Goal: Task Accomplishment & Management: Manage account settings

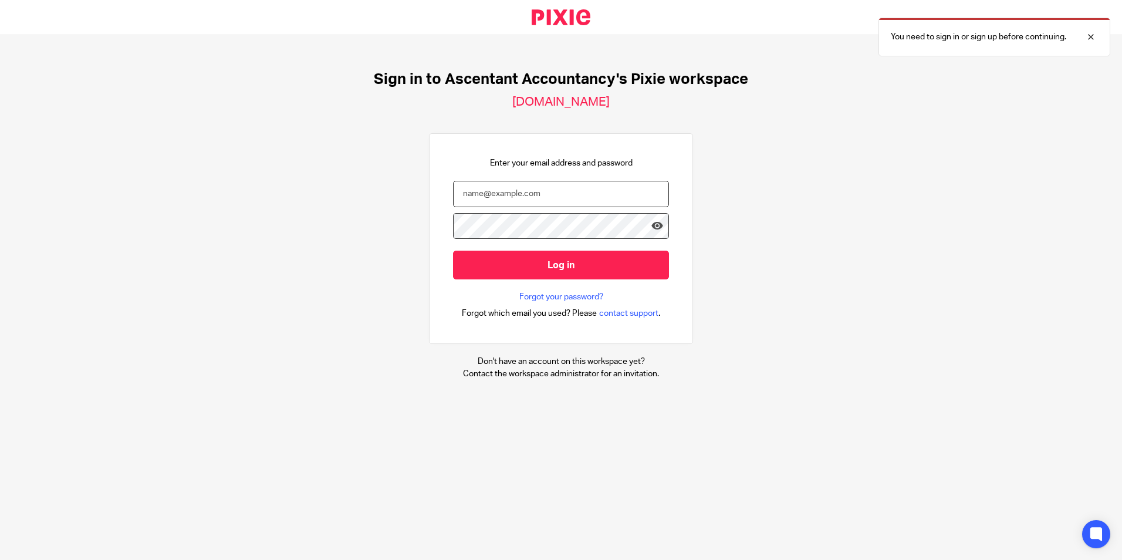
click at [564, 195] on input "email" at bounding box center [561, 194] width 216 height 26
click at [601, 200] on input "email" at bounding box center [561, 194] width 216 height 26
click at [776, 262] on div "Sign in to Ascentant Accountancy's Pixie workspace [DOMAIN_NAME] Enter your ema…" at bounding box center [561, 225] width 1122 height 380
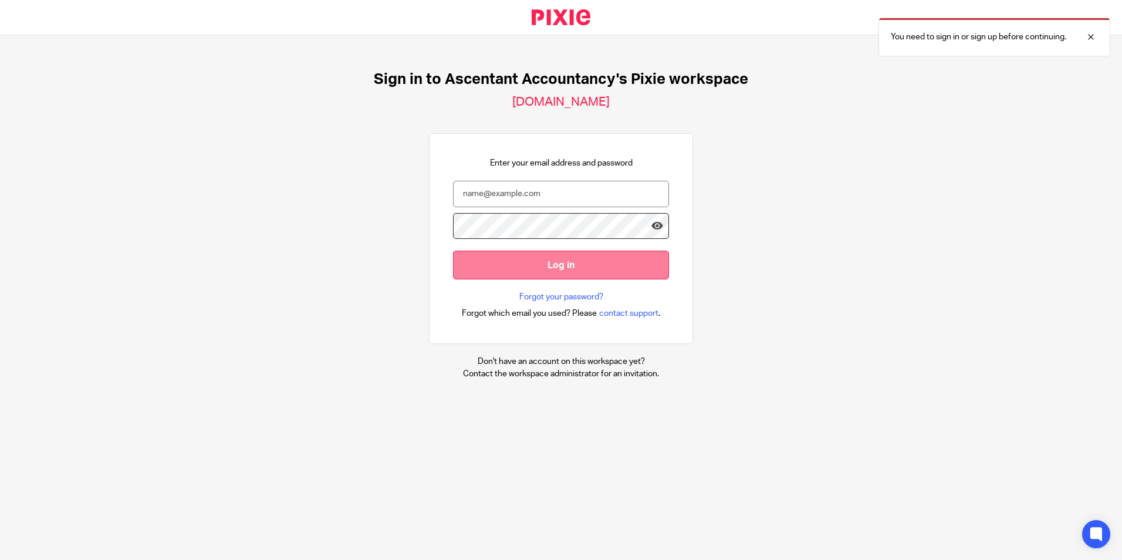
click at [560, 262] on input "Log in" at bounding box center [561, 265] width 216 height 29
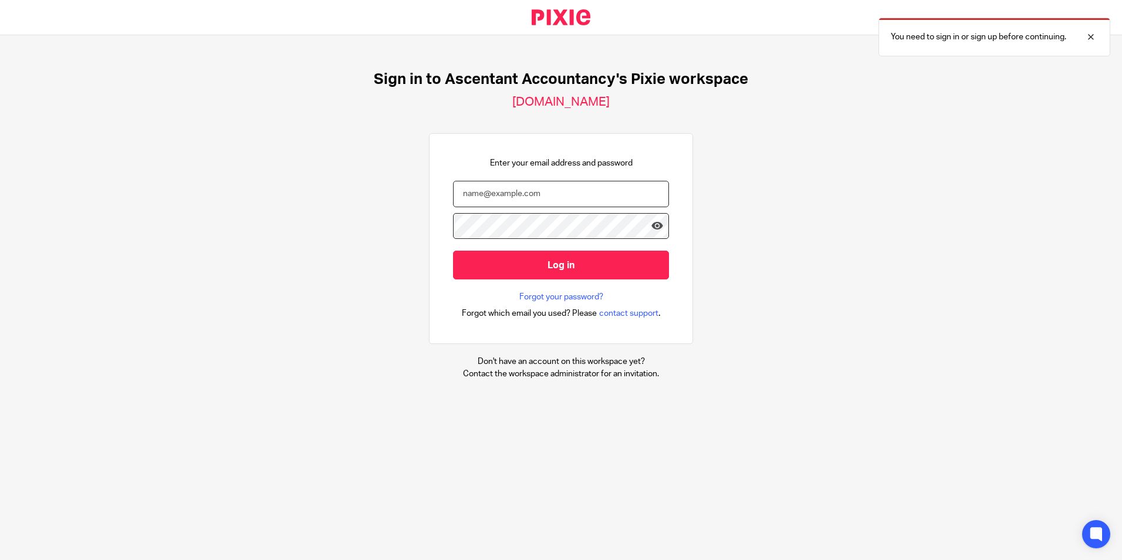
click at [530, 189] on input "email" at bounding box center [561, 194] width 216 height 26
type input "[PERSON_NAME][EMAIL_ADDRESS][DOMAIN_NAME]"
click at [453, 251] on input "Log in" at bounding box center [561, 265] width 216 height 29
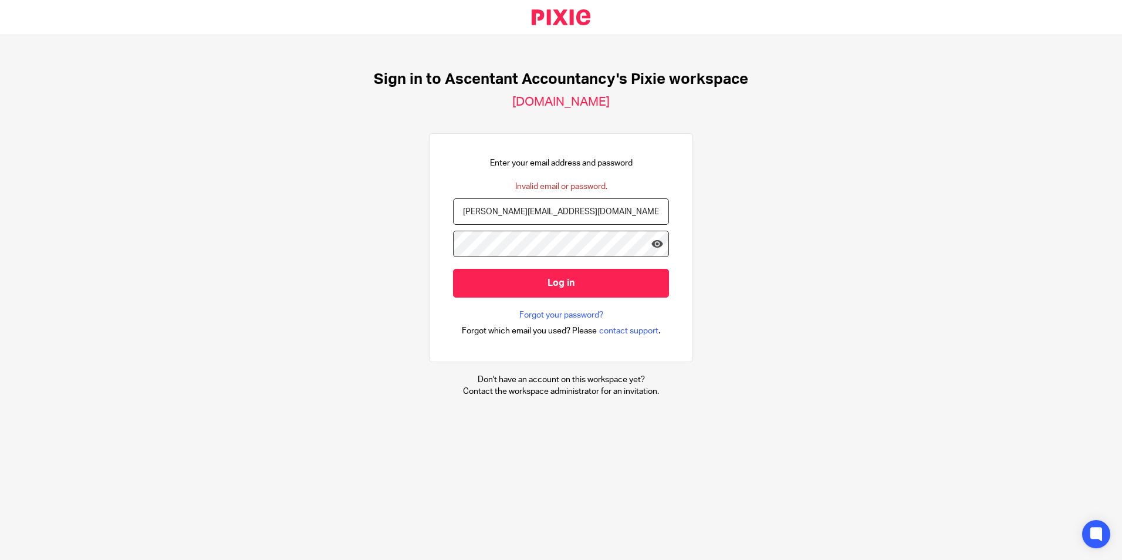
click at [539, 258] on div at bounding box center [561, 250] width 216 height 38
